Goal: Find specific page/section: Find specific page/section

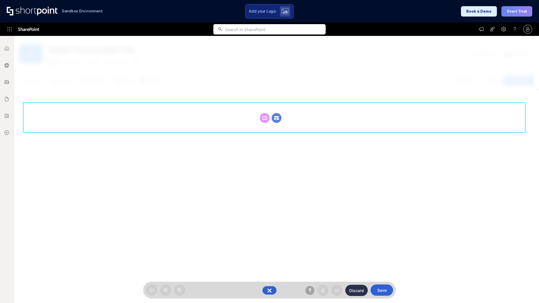
click at [276, 118] on circle at bounding box center [277, 118] width 10 height 10
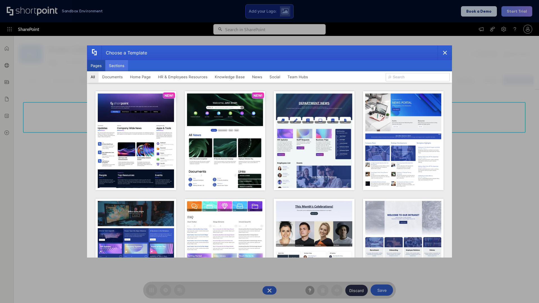
click at [116, 66] on button "Sections" at bounding box center [116, 65] width 23 height 11
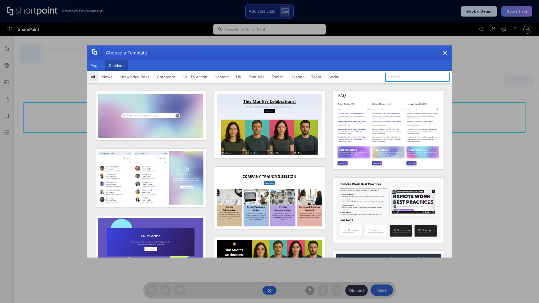
type input "FAQ 2"
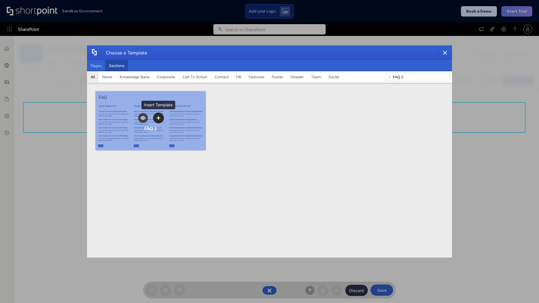
click at [158, 118] on icon "template selector" at bounding box center [158, 118] width 4 height 4
